Goal: Task Accomplishment & Management: Manage account settings

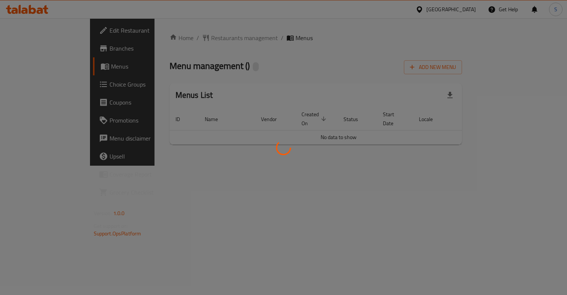
click at [37, 49] on div at bounding box center [283, 147] width 567 height 295
click at [239, 72] on div at bounding box center [283, 147] width 567 height 295
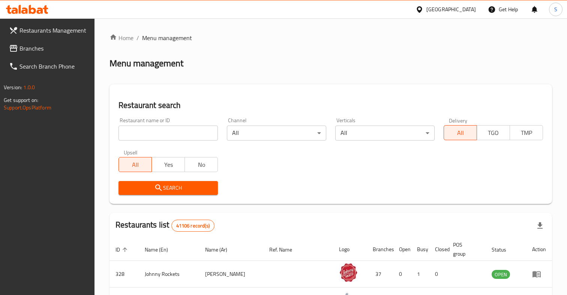
click at [201, 129] on input "search" at bounding box center [167, 133] width 99 height 15
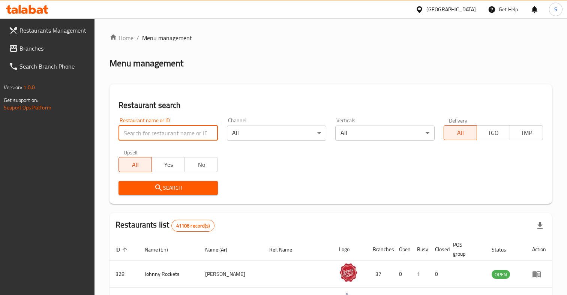
paste input "Rashid Bin Thani, Deira"
type input "Rashid Bin Thani"
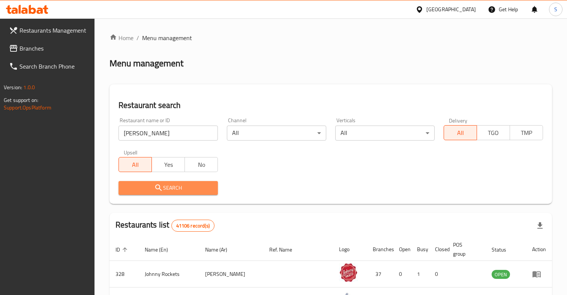
click at [186, 188] on span "Search" at bounding box center [167, 187] width 87 height 9
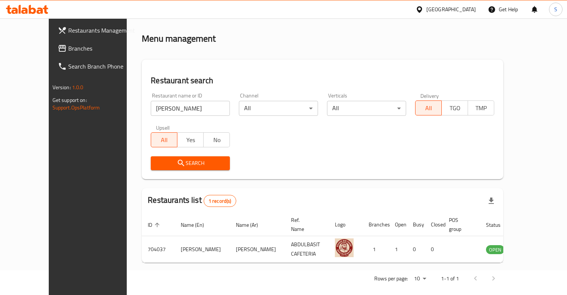
scroll to position [25, 0]
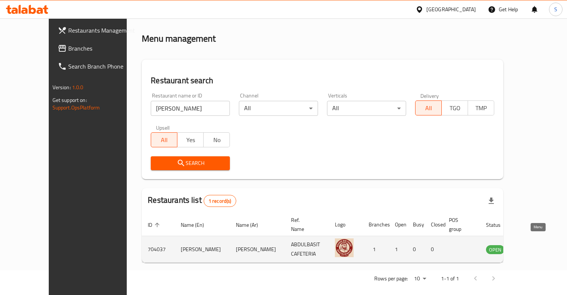
click at [534, 247] on icon "enhanced table" at bounding box center [530, 250] width 8 height 6
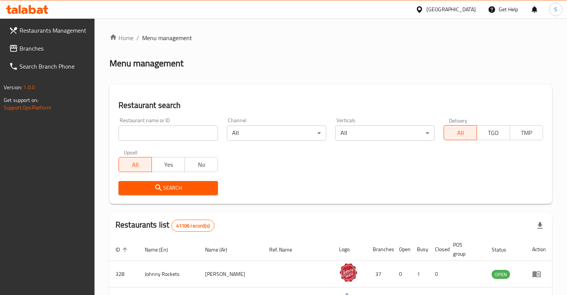
click at [148, 136] on input "search" at bounding box center [167, 133] width 99 height 15
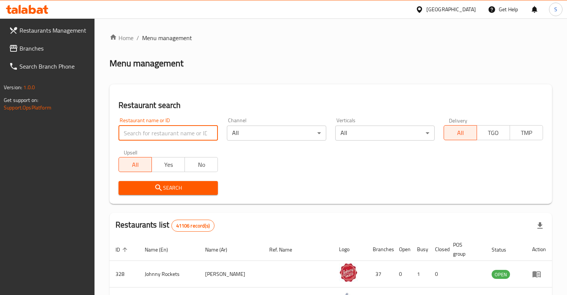
paste input "Rashid Bin Thani, Deira"
type input "Rashid Bin Thani"
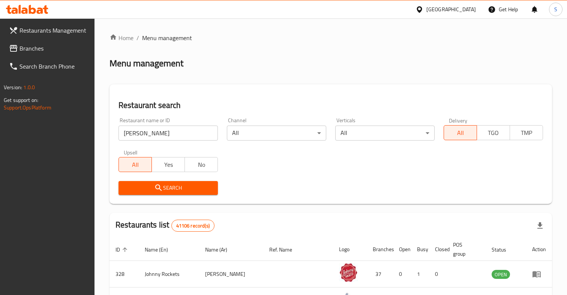
click at [161, 187] on icon "submit" at bounding box center [158, 187] width 9 height 9
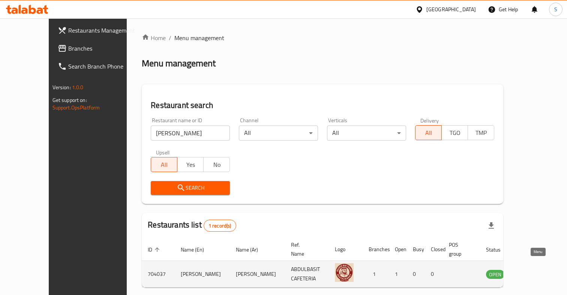
click at [533, 273] on icon "enhanced table" at bounding box center [531, 274] width 3 height 3
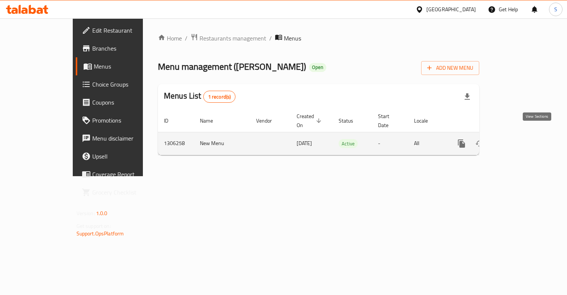
click at [520, 139] on icon "enhanced table" at bounding box center [515, 143] width 9 height 9
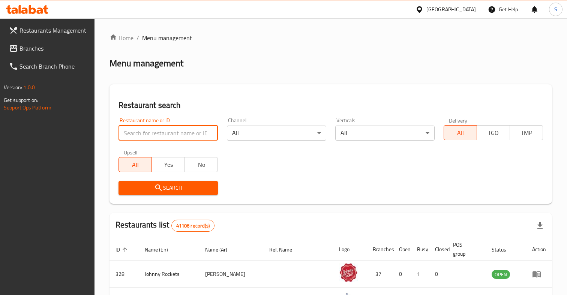
click at [192, 131] on input "search" at bounding box center [167, 133] width 99 height 15
paste input "Acquasale"
type input "Acquasale"
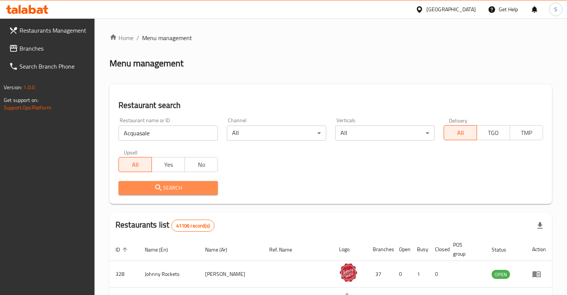
click at [178, 189] on span "Search" at bounding box center [167, 187] width 87 height 9
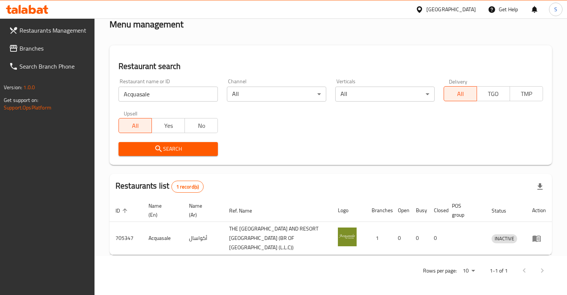
scroll to position [40, 0]
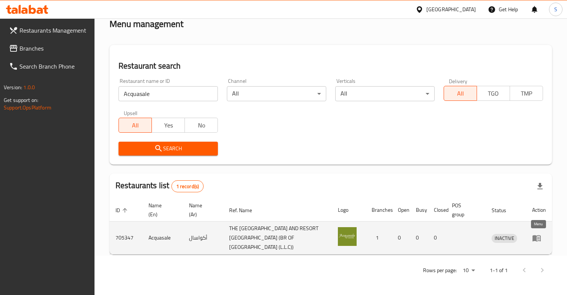
click at [540, 239] on icon "enhanced table" at bounding box center [536, 238] width 8 height 6
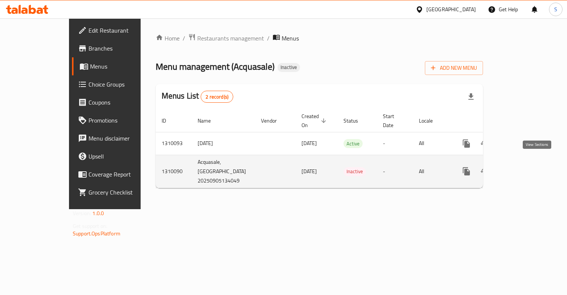
click at [525, 167] on icon "enhanced table" at bounding box center [520, 171] width 9 height 9
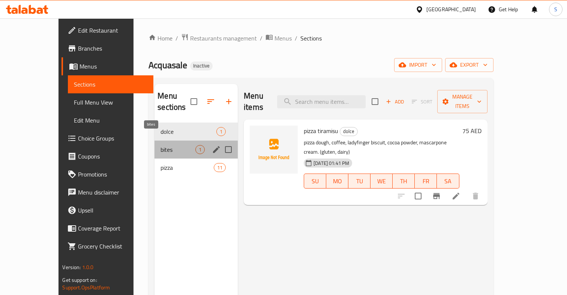
click at [160, 145] on span "bites" at bounding box center [177, 149] width 35 height 9
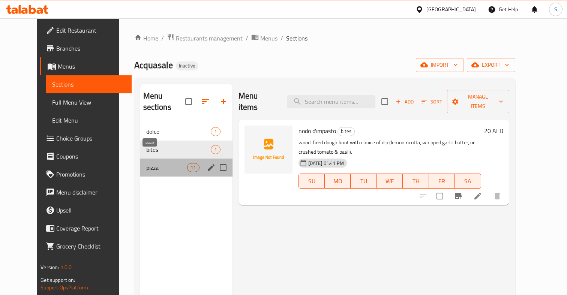
click at [157, 163] on span "pizza" at bounding box center [166, 167] width 41 height 9
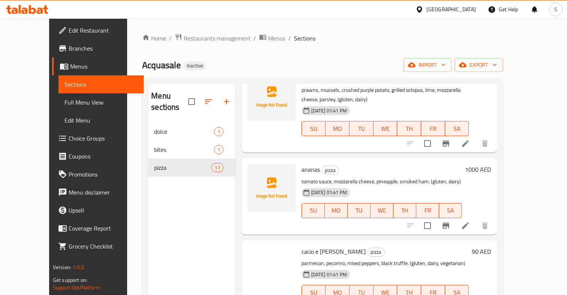
scroll to position [625, 0]
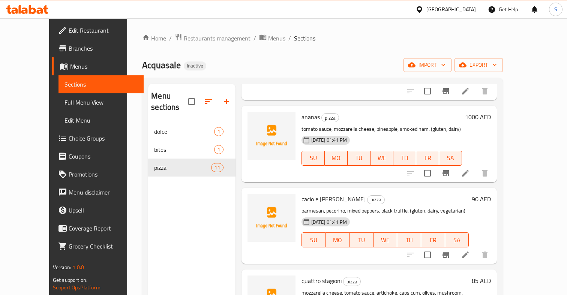
click at [268, 39] on span "Menus" at bounding box center [276, 38] width 17 height 9
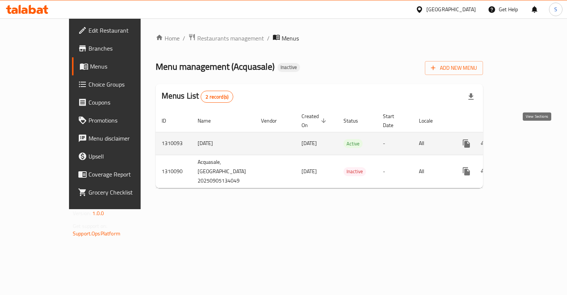
click at [525, 139] on icon "enhanced table" at bounding box center [520, 143] width 9 height 9
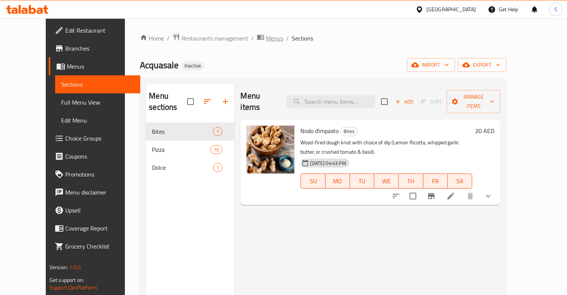
click at [266, 36] on span "Menus" at bounding box center [274, 38] width 17 height 9
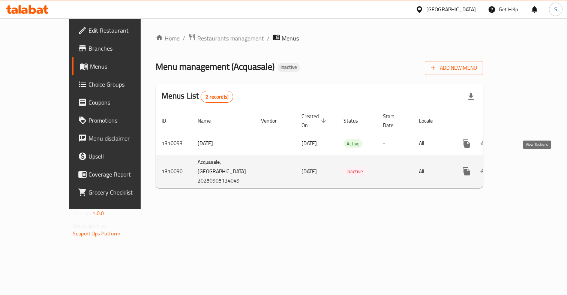
click at [524, 168] on icon "enhanced table" at bounding box center [520, 171] width 7 height 7
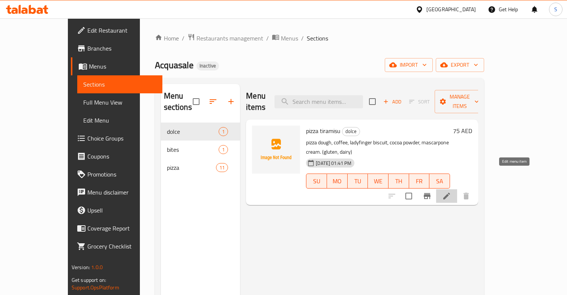
click at [451, 192] on icon at bounding box center [446, 196] width 9 height 9
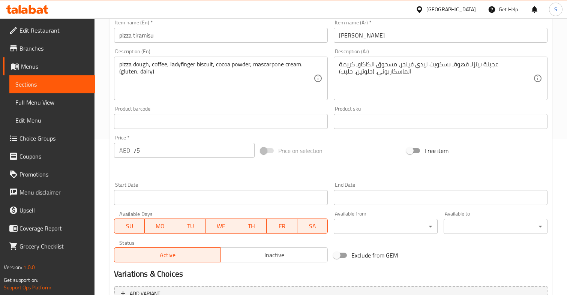
scroll to position [235, 0]
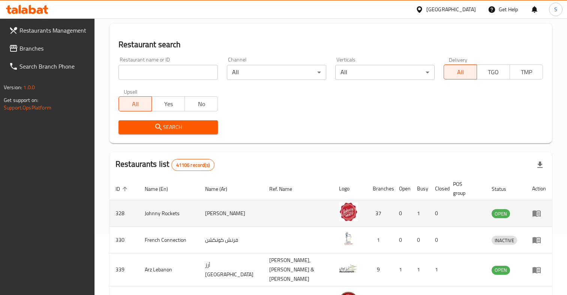
scroll to position [65, 0]
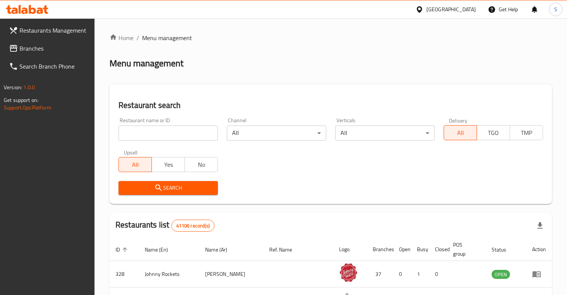
click at [178, 129] on input "search" at bounding box center [167, 133] width 99 height 15
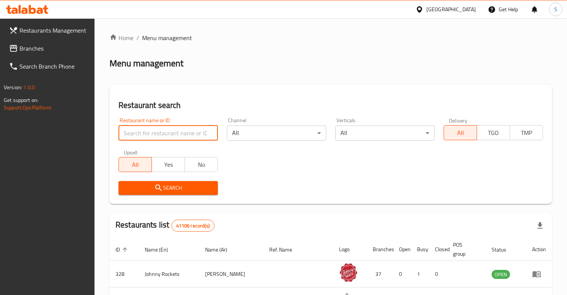
paste input "Acquasale"
type input "Acquasale"
click button "Search" at bounding box center [167, 188] width 99 height 14
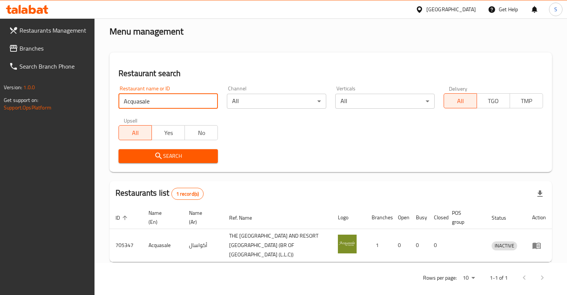
scroll to position [35, 0]
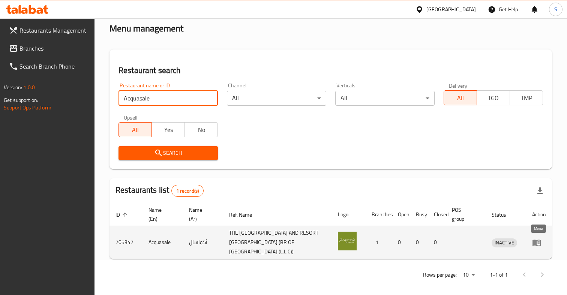
click at [534, 245] on icon "enhanced table" at bounding box center [536, 243] width 8 height 6
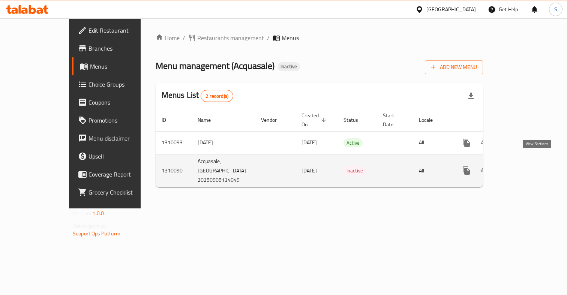
click at [525, 166] on icon "enhanced table" at bounding box center [520, 170] width 9 height 9
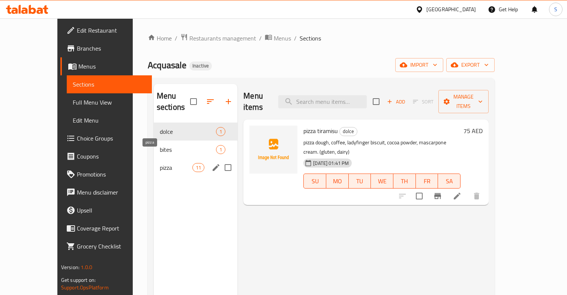
click at [160, 163] on span "pizza" at bounding box center [176, 167] width 33 height 9
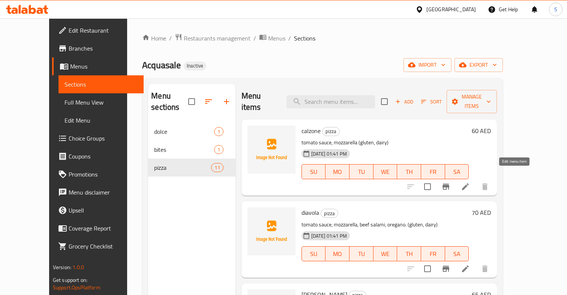
click at [470, 182] on icon at bounding box center [465, 186] width 9 height 9
